Goal: Task Accomplishment & Management: Manage account settings

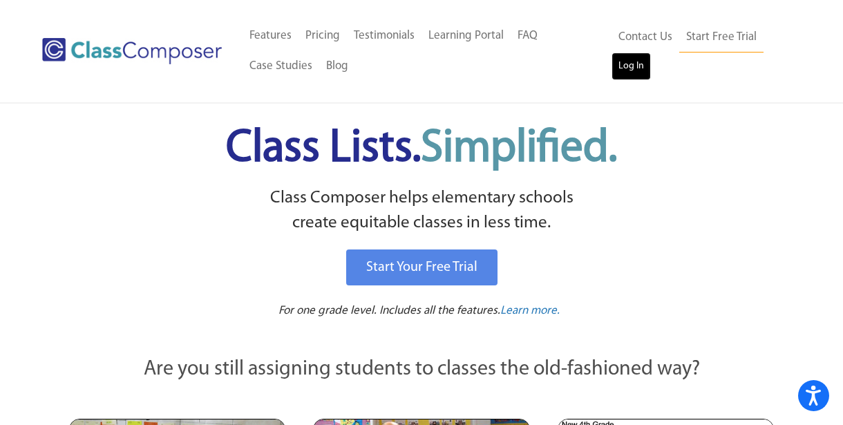
click at [639, 78] on link "Log In" at bounding box center [630, 66] width 39 height 28
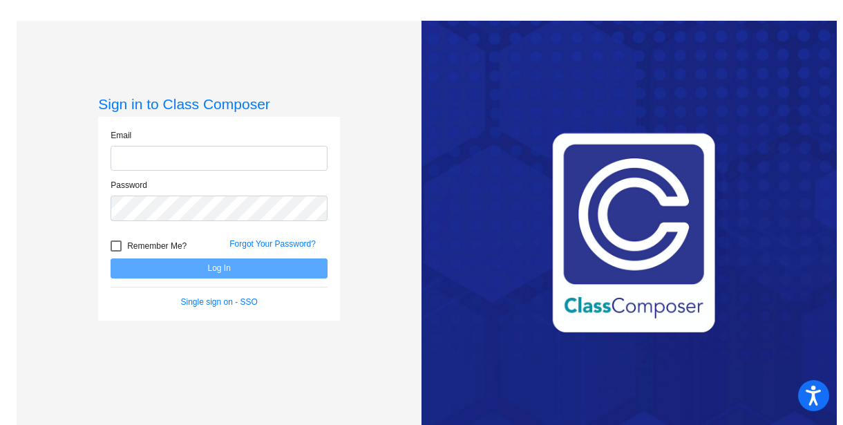
type input "[EMAIL_ADDRESS][DOMAIN_NAME]"
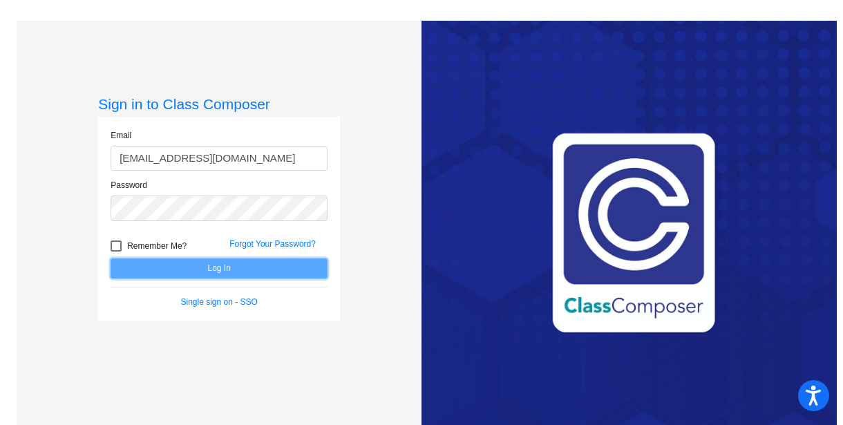
click at [227, 275] on button "Log In" at bounding box center [219, 268] width 217 height 20
